Goal: Information Seeking & Learning: Learn about a topic

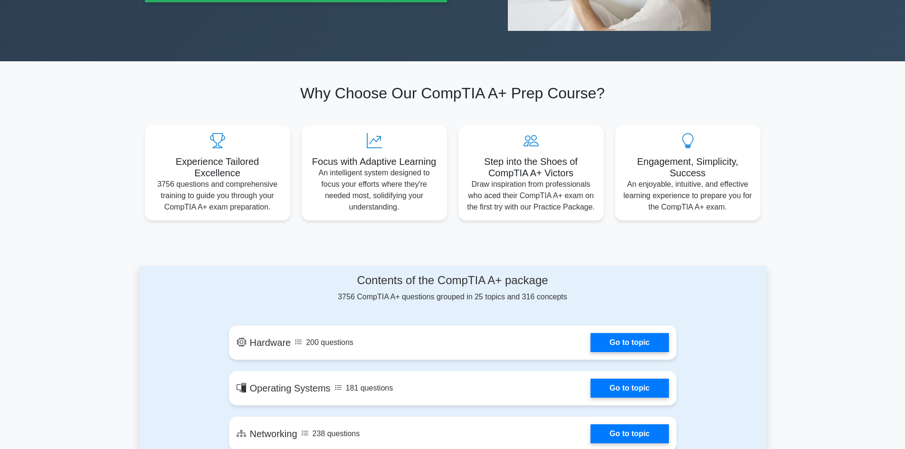
scroll to position [475, 0]
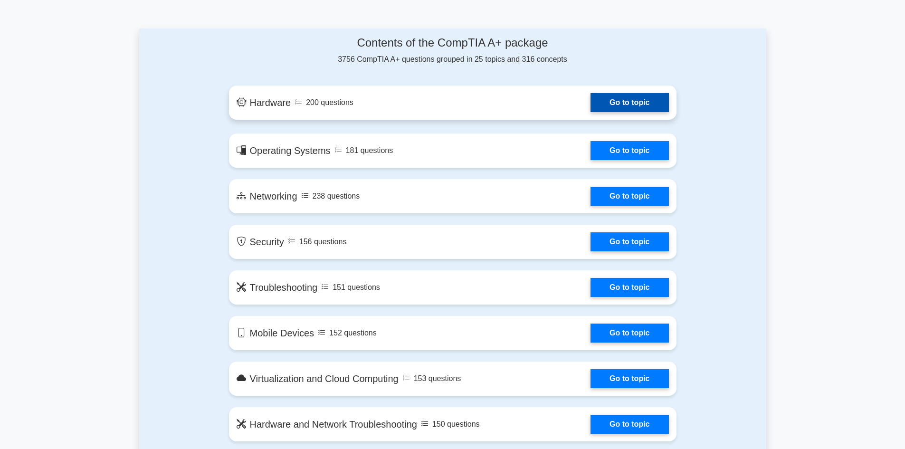
click at [606, 112] on link "Go to topic" at bounding box center [629, 102] width 78 height 19
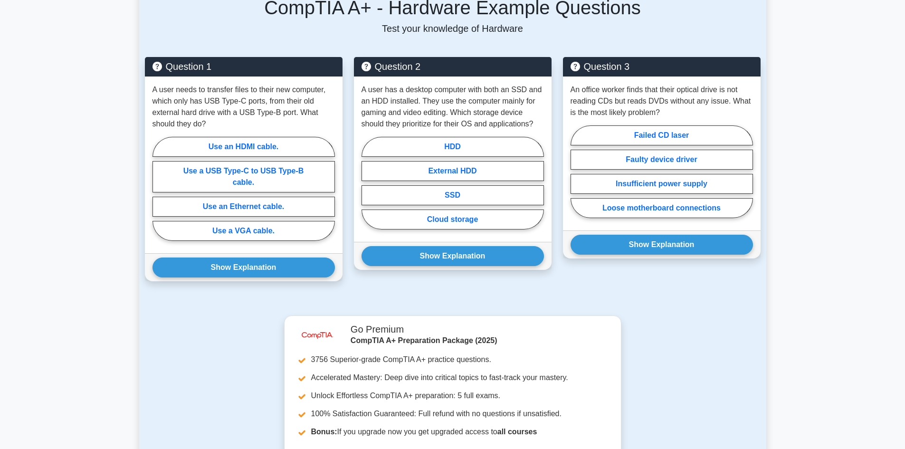
scroll to position [404, 0]
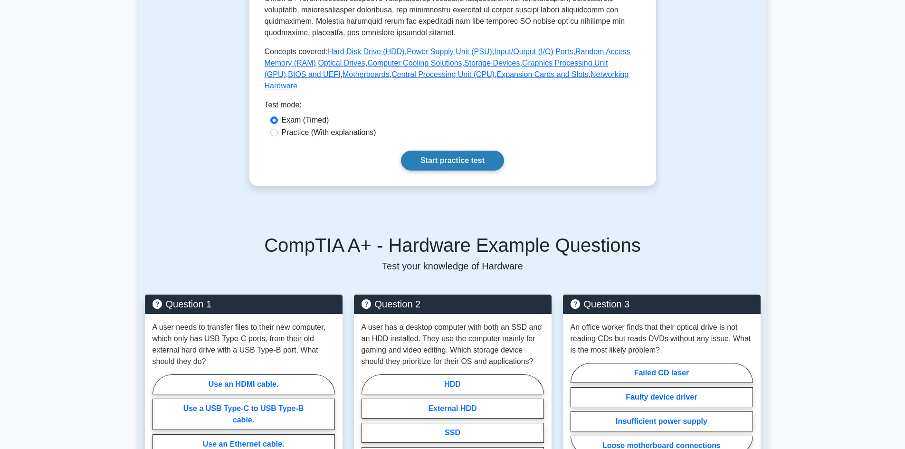
click at [470, 151] on link "Start practice test" at bounding box center [452, 161] width 103 height 20
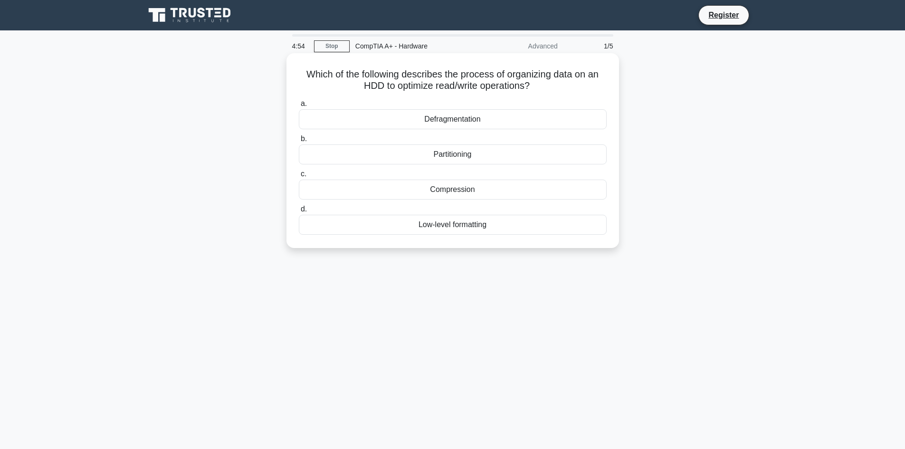
click at [477, 101] on label "a. Defragmentation" at bounding box center [453, 113] width 308 height 31
click at [299, 101] on input "a. Defragmentation" at bounding box center [299, 104] width 0 height 6
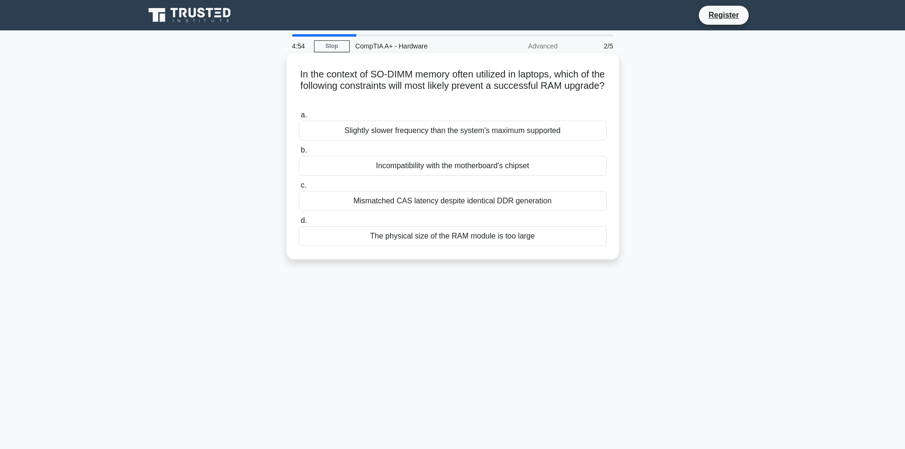
click at [474, 118] on label "a. Slightly slower frequency than the system's maximum supported" at bounding box center [453, 124] width 308 height 31
click at [299, 118] on input "a. Slightly slower frequency than the system's maximum supported" at bounding box center [299, 115] width 0 height 6
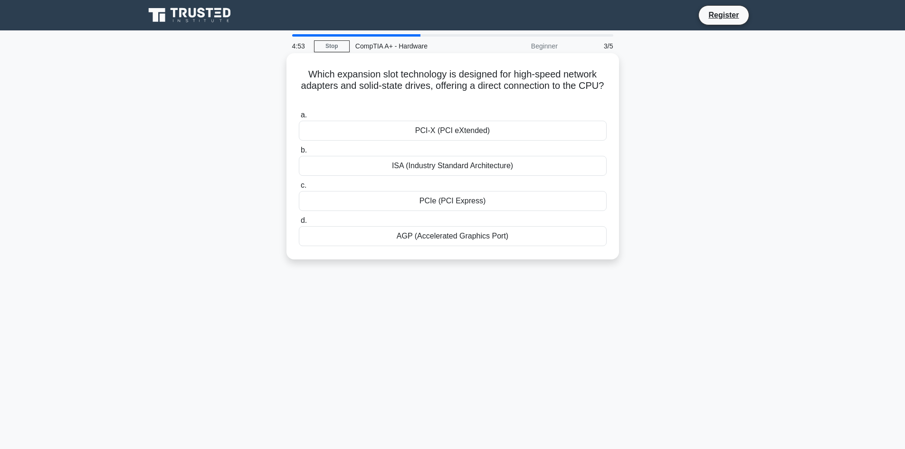
click at [474, 130] on div "PCI-X (PCI eXtended)" at bounding box center [453, 131] width 308 height 20
click at [299, 118] on input "a. PCI-X (PCI eXtended)" at bounding box center [299, 115] width 0 height 6
click at [475, 135] on div "Video capture card" at bounding box center [453, 131] width 308 height 20
click at [299, 118] on input "a. Video capture card" at bounding box center [299, 115] width 0 height 6
